Goal: Task Accomplishment & Management: Manage account settings

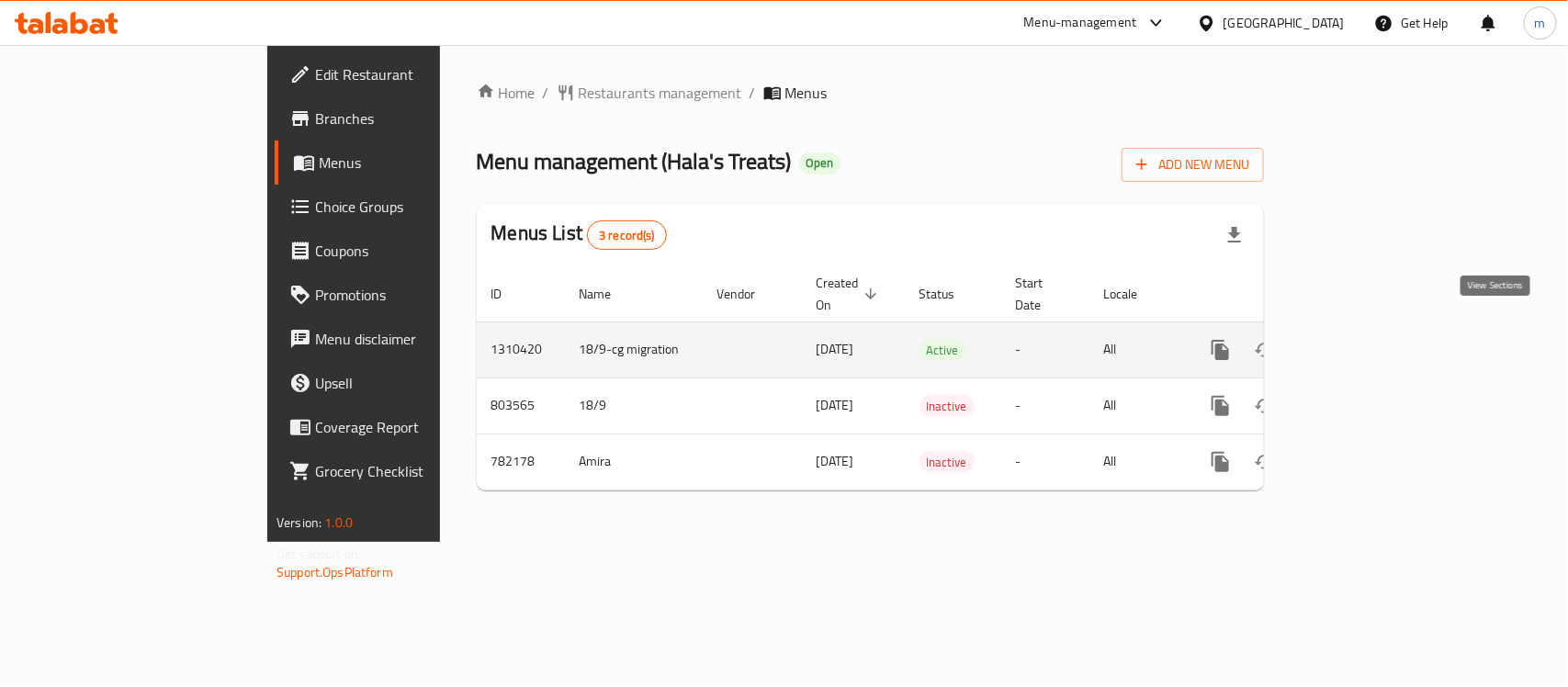
click at [1364, 339] on icon "enhanced table" at bounding box center [1353, 350] width 22 height 22
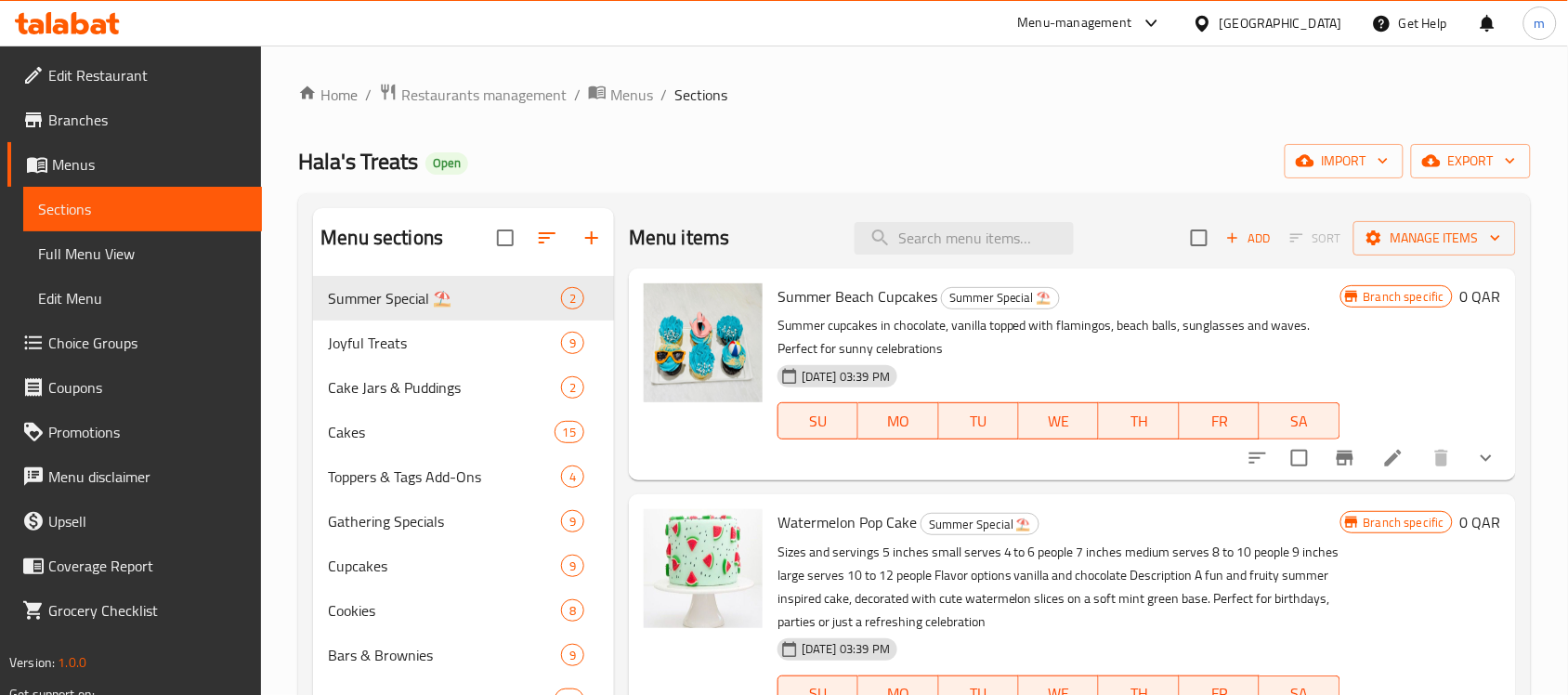
click at [93, 355] on link "Choice Groups" at bounding box center [134, 343] width 254 height 45
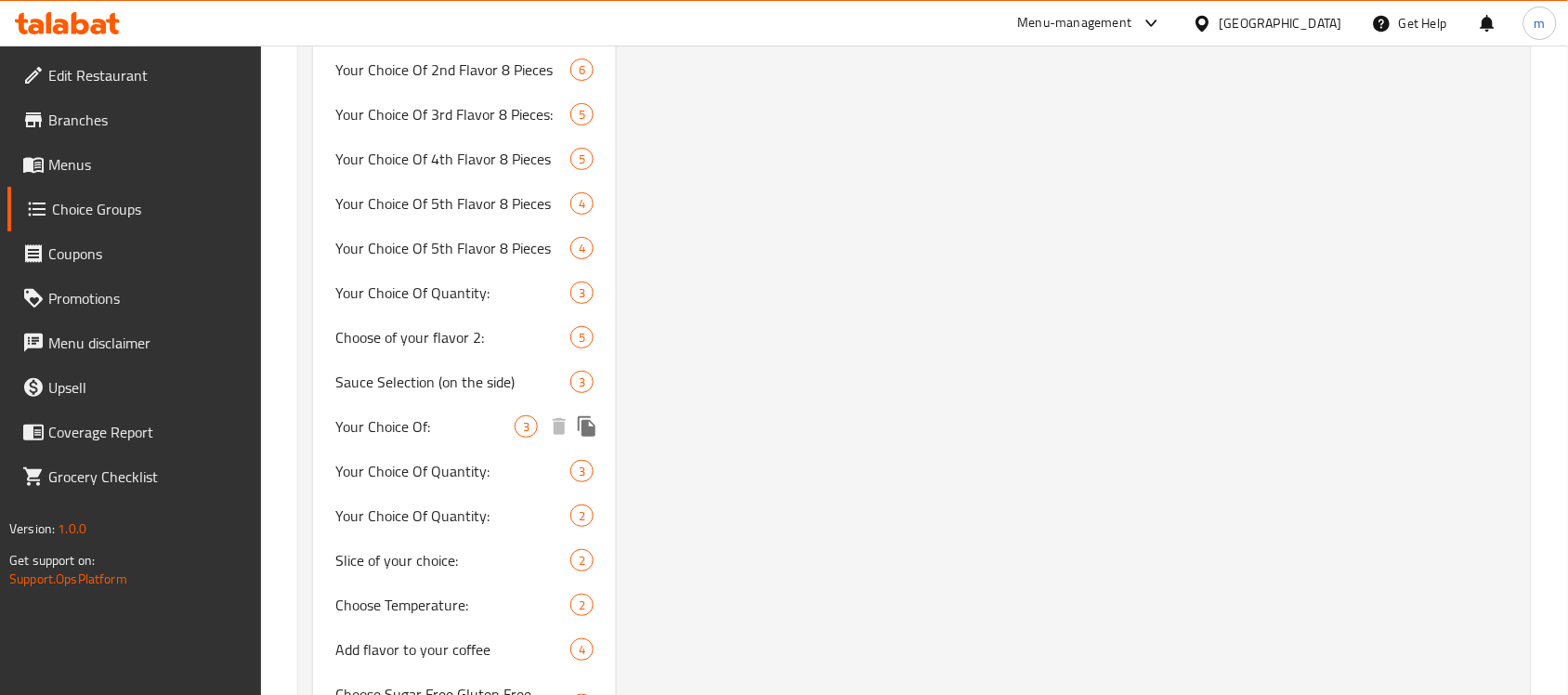
scroll to position [4277, 0]
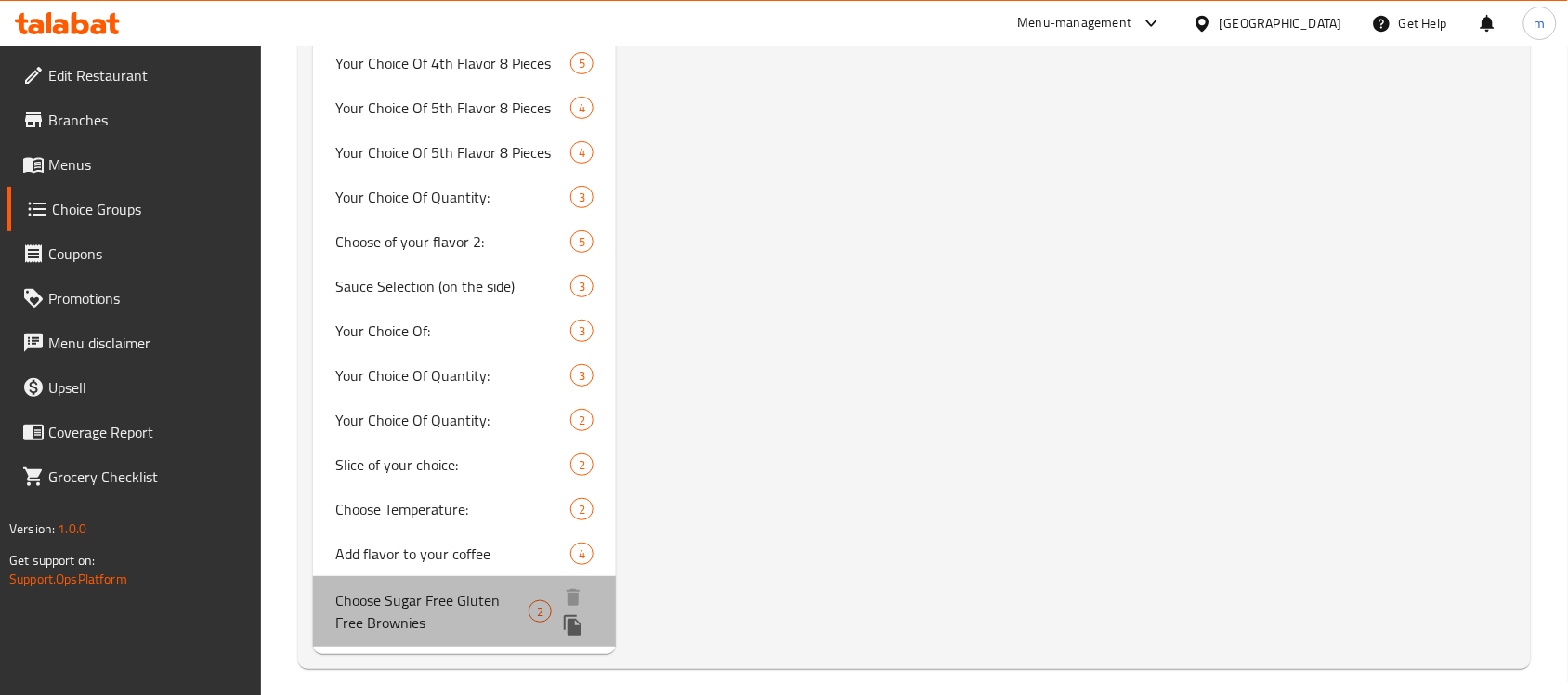
click at [433, 591] on span "Choose Sugar Free Gluten Free Brownies" at bounding box center [431, 611] width 193 height 45
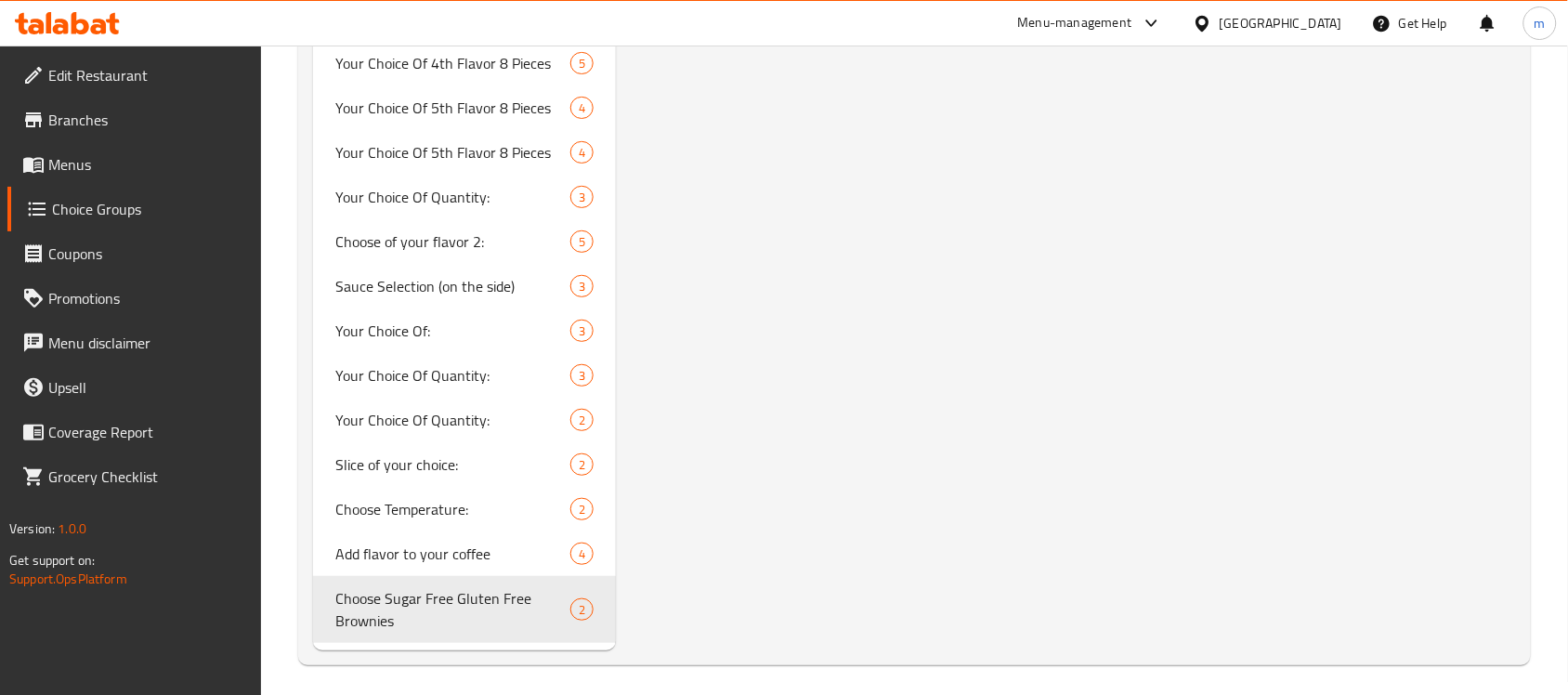
type input "Choose Sugar Free Gluten Free Brownies"
type input "[PERSON_NAME] خالية من السكر والغلوتين"
type input "0"
click at [446, 599] on span "Choose Sugar Free Gluten Free Brownies" at bounding box center [431, 611] width 193 height 45
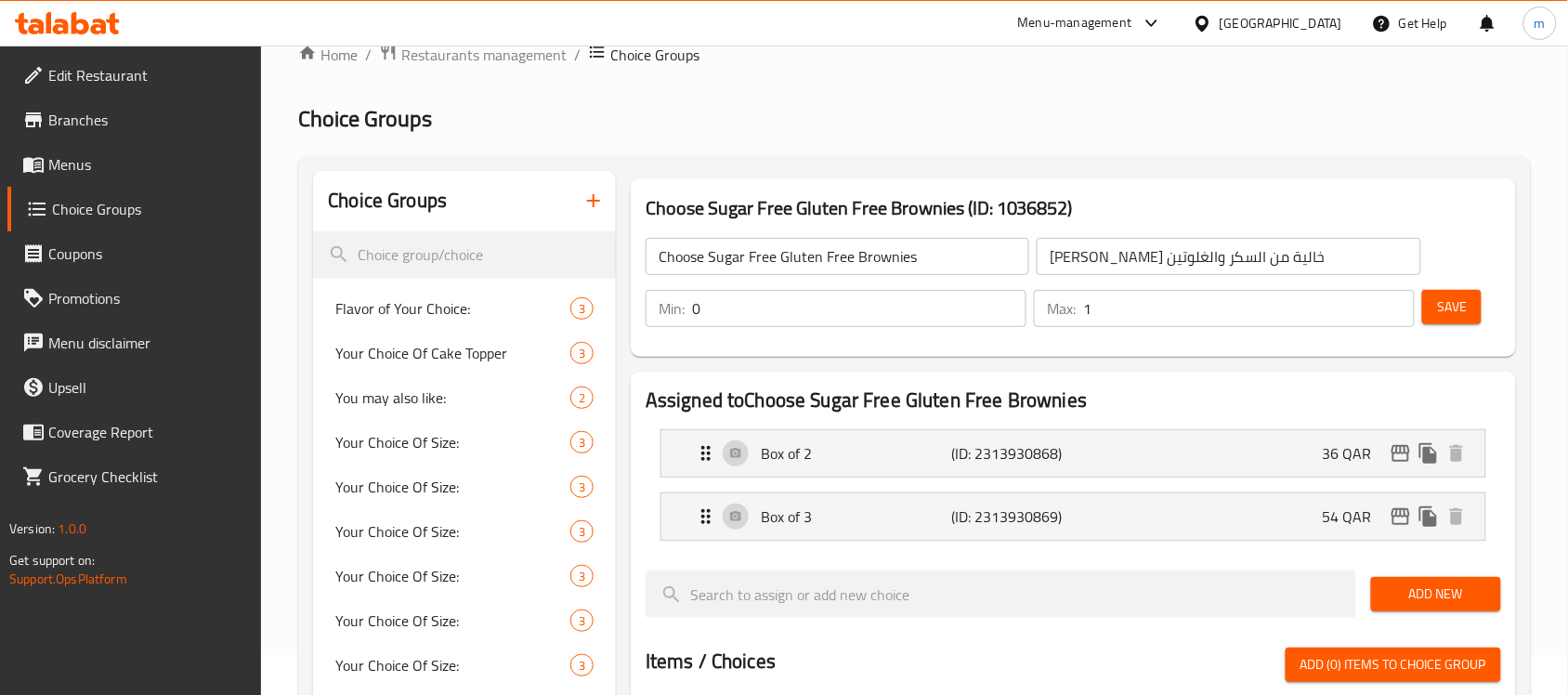
scroll to position [0, 0]
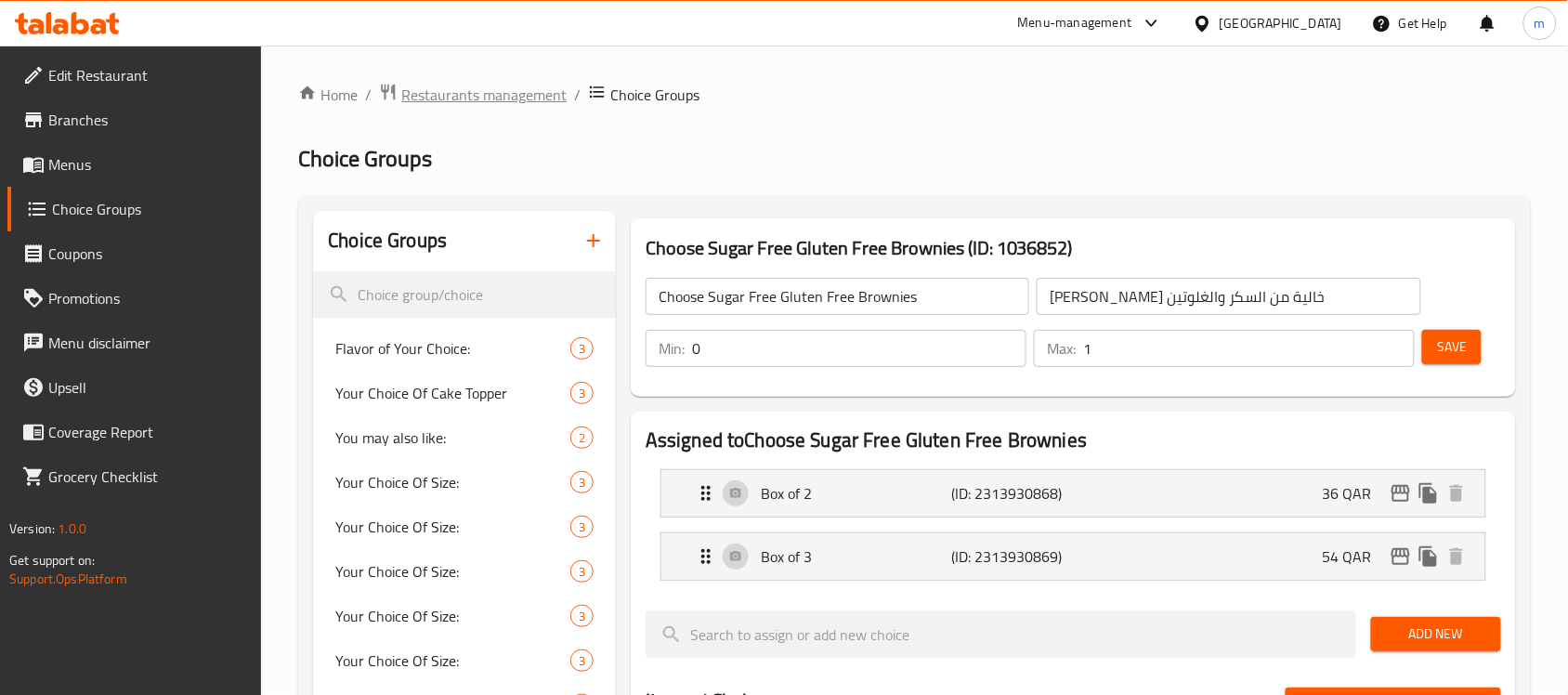
click at [435, 105] on span "Restaurants management" at bounding box center [484, 95] width 166 height 22
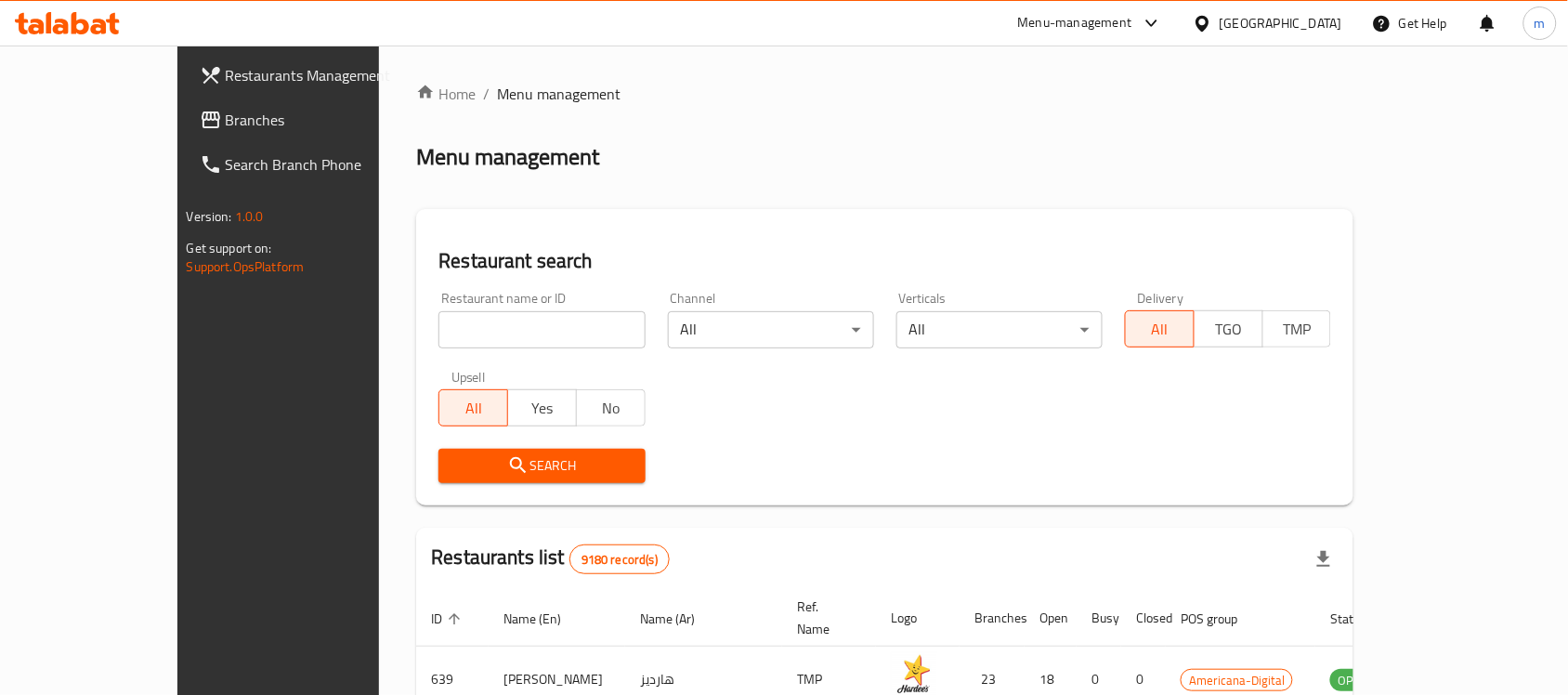
click at [225, 110] on span "Branches" at bounding box center [324, 120] width 198 height 22
